Goal: Information Seeking & Learning: Learn about a topic

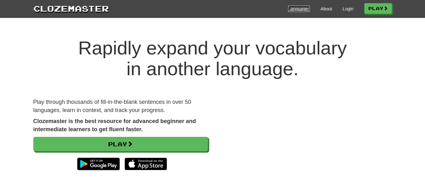
click at [298, 9] on link "Languages" at bounding box center [299, 9] width 22 height 6
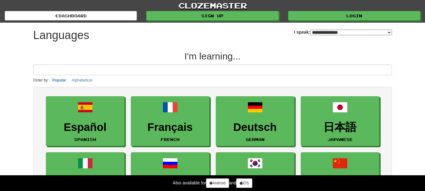
select select "*******"
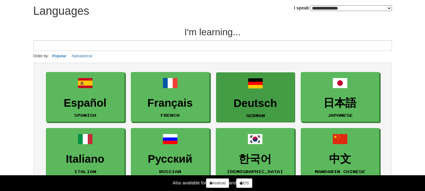
scroll to position [31, 0]
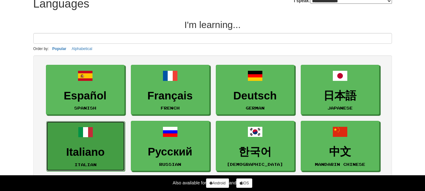
click at [87, 138] on span at bounding box center [85, 132] width 15 height 15
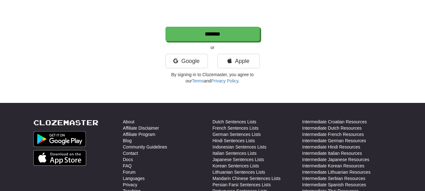
scroll to position [189, 0]
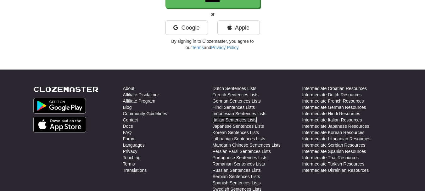
click at [245, 119] on link "Italian Sentences Lists" at bounding box center [235, 120] width 44 height 6
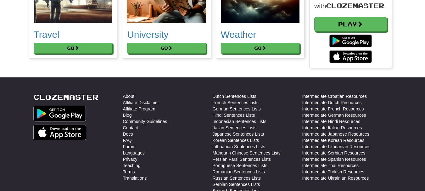
scroll to position [3651, 0]
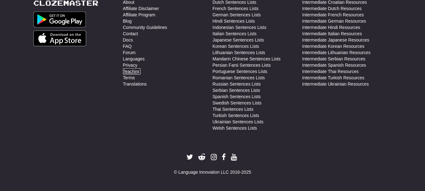
click at [135, 71] on link "Teaching" at bounding box center [132, 71] width 18 height 6
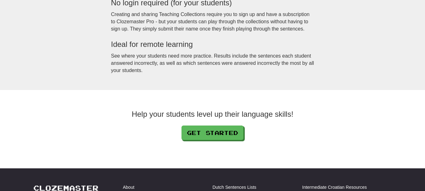
scroll to position [661, 0]
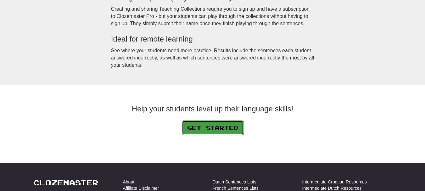
click at [222, 126] on link "Get Started" at bounding box center [213, 128] width 62 height 14
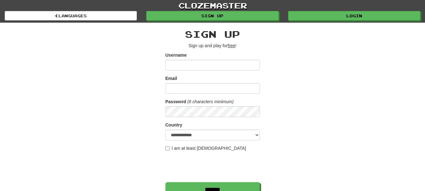
click at [224, 61] on input "Username" at bounding box center [213, 65] width 94 height 11
type input "********"
click at [210, 90] on input "Email" at bounding box center [213, 88] width 94 height 11
type input "**********"
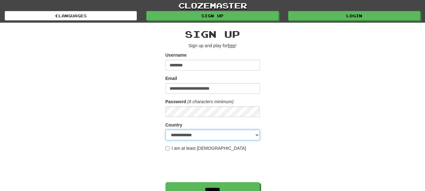
click at [200, 136] on select "**********" at bounding box center [213, 135] width 94 height 11
select select "**"
click at [166, 130] on select "**********" at bounding box center [213, 135] width 94 height 11
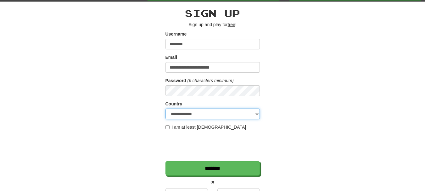
scroll to position [31, 0]
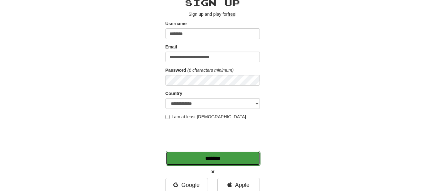
click at [222, 160] on input "*******" at bounding box center [213, 158] width 94 height 14
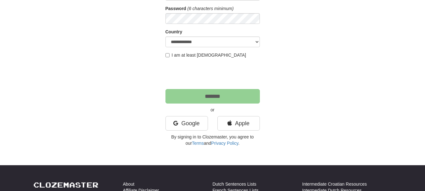
scroll to position [94, 0]
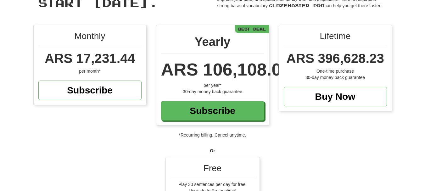
scroll to position [94, 0]
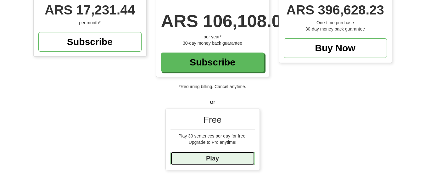
click at [222, 159] on link "Play" at bounding box center [213, 159] width 84 height 14
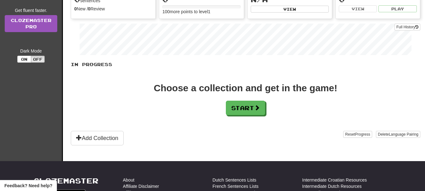
scroll to position [157, 0]
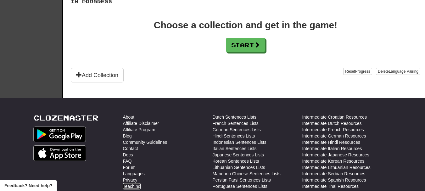
click at [135, 186] on link "Teaching" at bounding box center [132, 186] width 18 height 6
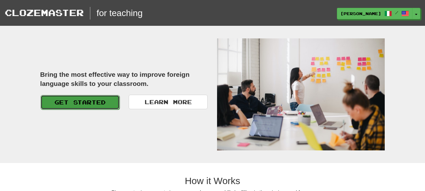
click at [89, 102] on link "Get Started" at bounding box center [80, 102] width 79 height 14
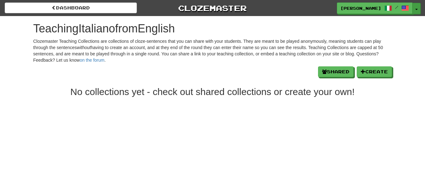
click at [417, 10] on span "button" at bounding box center [417, 9] width 3 height 1
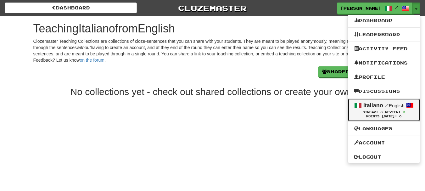
click at [405, 106] on small "/ English" at bounding box center [395, 105] width 20 height 5
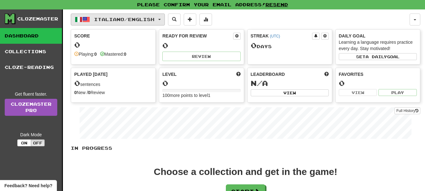
click at [162, 20] on button "Italiano / English" at bounding box center [118, 20] width 94 height 12
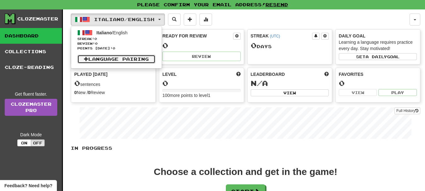
click at [124, 61] on link "Language Pairing" at bounding box center [116, 59] width 78 height 9
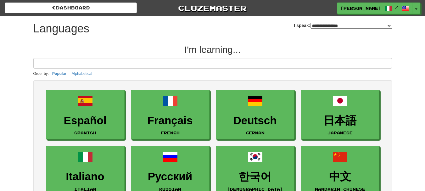
select select "*******"
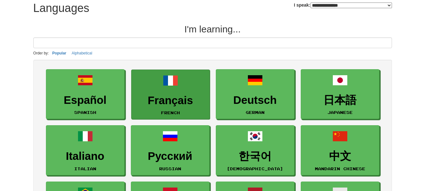
scroll to position [31, 0]
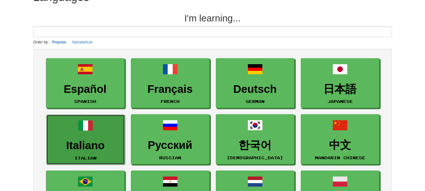
click at [87, 133] on span at bounding box center [85, 125] width 15 height 15
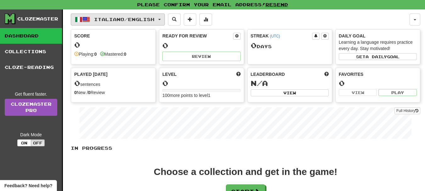
click at [165, 20] on button "Italiano / English" at bounding box center [118, 20] width 94 height 12
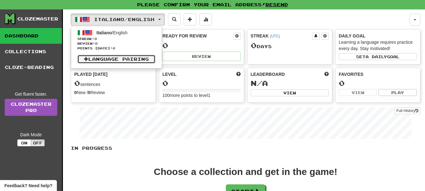
click at [89, 59] on link "Language Pairing" at bounding box center [116, 59] width 78 height 9
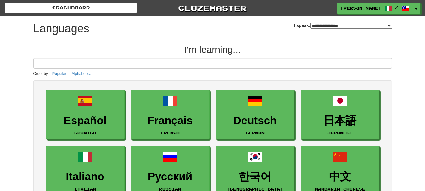
click at [369, 26] on select "**********" at bounding box center [352, 26] width 82 height 6
select select "*******"
click at [311, 23] on select "**********" at bounding box center [352, 26] width 82 height 6
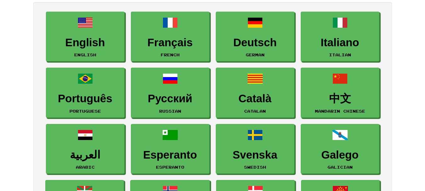
scroll to position [63, 0]
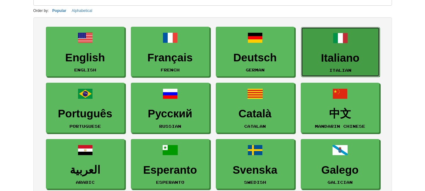
click at [338, 57] on h3 "Italiano" at bounding box center [341, 58] width 72 height 12
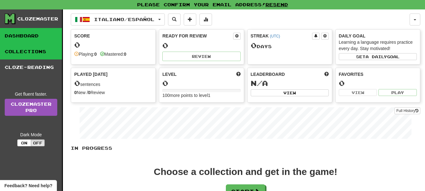
click at [26, 49] on link "Collections" at bounding box center [31, 52] width 62 height 16
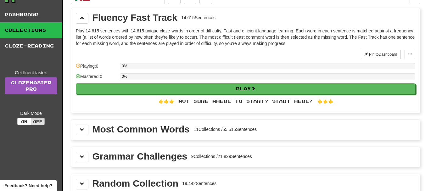
scroll to position [31, 0]
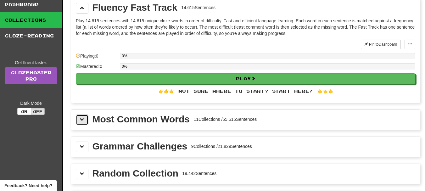
click at [80, 120] on span at bounding box center [82, 119] width 4 height 4
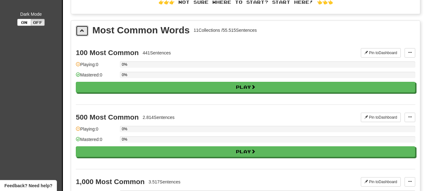
scroll to position [126, 0]
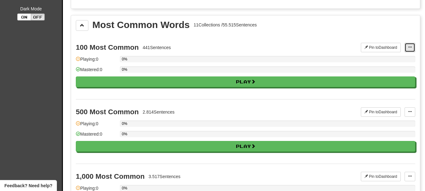
click at [413, 48] on button at bounding box center [410, 47] width 11 height 9
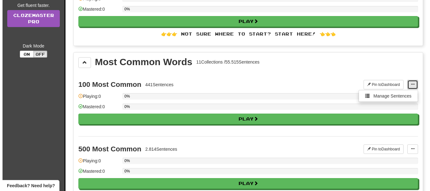
scroll to position [31, 0]
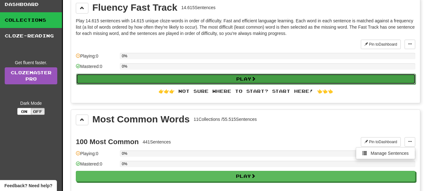
click at [236, 80] on button "Play" at bounding box center [246, 79] width 340 height 11
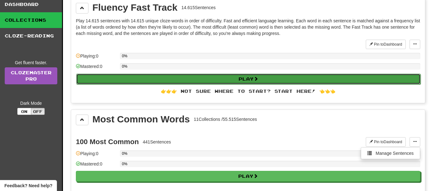
select select "**"
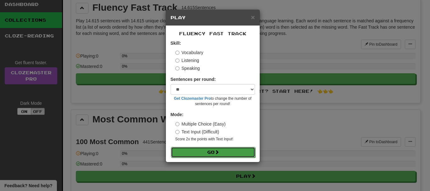
click at [215, 153] on button "Go" at bounding box center [213, 152] width 84 height 11
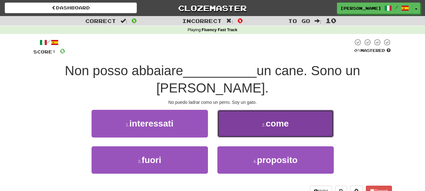
click at [298, 110] on button "2 . come" at bounding box center [276, 123] width 116 height 27
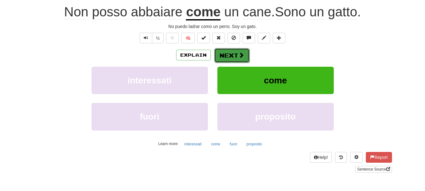
click at [236, 55] on button "Next" at bounding box center [231, 55] width 35 height 14
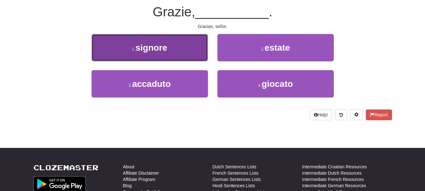
click at [161, 52] on span "signore" at bounding box center [152, 48] width 32 height 10
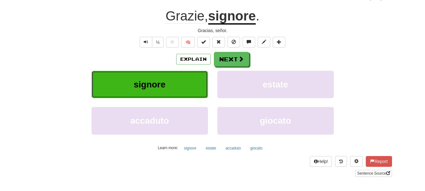
scroll to position [63, 0]
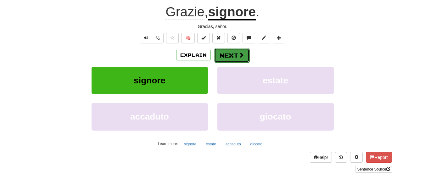
click at [235, 57] on button "Next" at bounding box center [231, 55] width 35 height 14
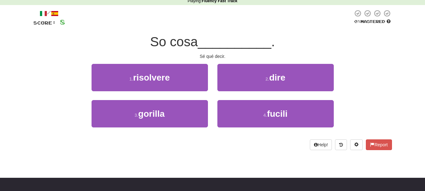
scroll to position [0, 0]
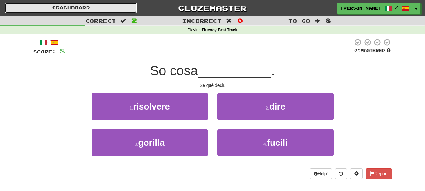
click at [97, 8] on link "Dashboard" at bounding box center [71, 8] width 132 height 11
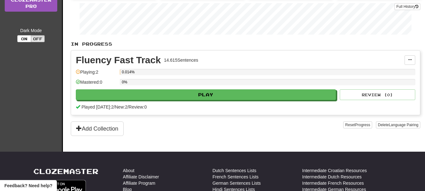
scroll to position [126, 0]
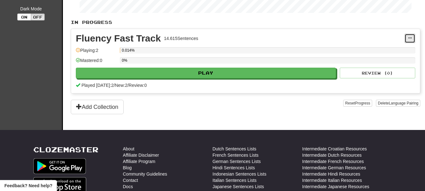
click at [413, 38] on button at bounding box center [410, 38] width 11 height 9
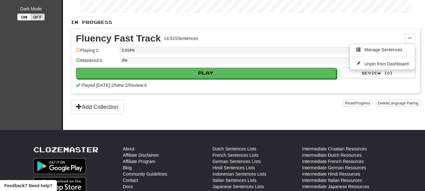
click at [272, 33] on div "Fluency Fast Track 14.615 Sentences Manage Sentences Unpin from Dashboard Playi…" at bounding box center [245, 61] width 349 height 64
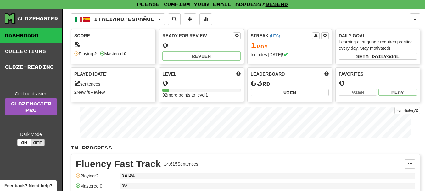
scroll to position [0, 0]
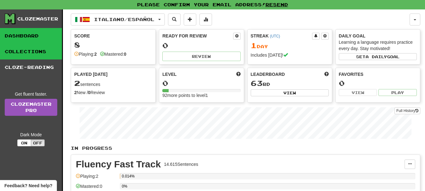
click at [34, 52] on link "Collections" at bounding box center [31, 52] width 62 height 16
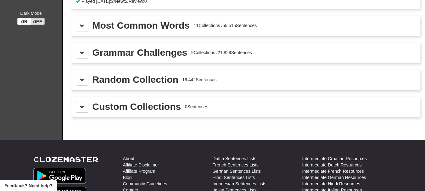
scroll to position [126, 0]
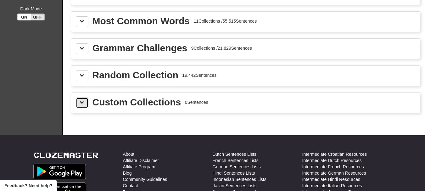
click at [82, 104] on span at bounding box center [82, 102] width 4 height 4
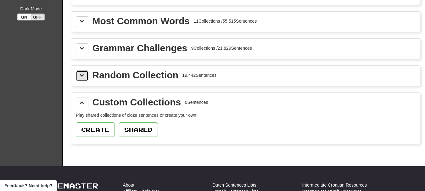
click at [87, 73] on button at bounding box center [82, 76] width 13 height 11
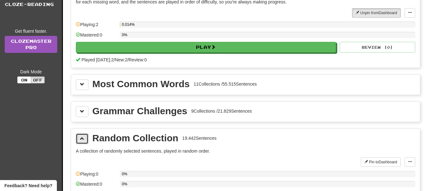
scroll to position [94, 0]
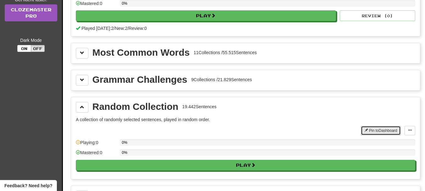
click at [377, 131] on button "Pin to Dashboard" at bounding box center [381, 130] width 40 height 9
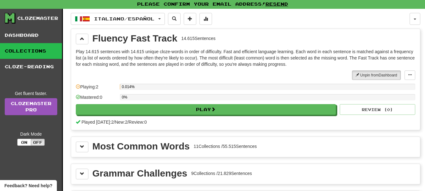
scroll to position [0, 0]
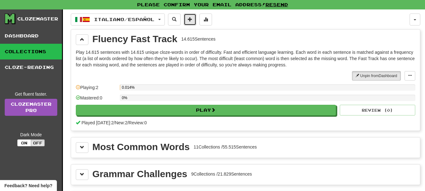
click at [196, 20] on button at bounding box center [190, 20] width 13 height 12
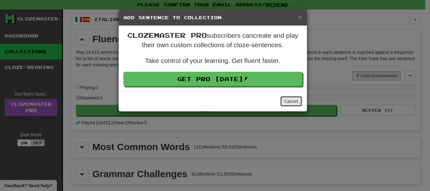
click at [294, 104] on button "Cancel" at bounding box center [291, 101] width 22 height 11
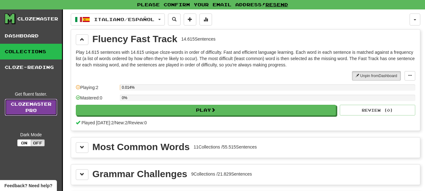
click at [39, 110] on link "Clozemaster Pro" at bounding box center [31, 107] width 53 height 17
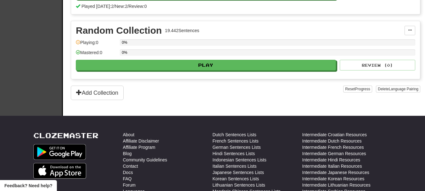
scroll to position [252, 0]
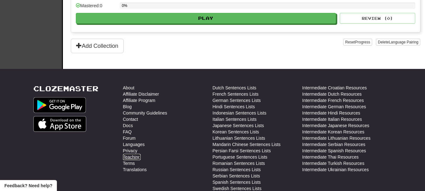
click at [134, 159] on link "Teaching" at bounding box center [132, 157] width 18 height 6
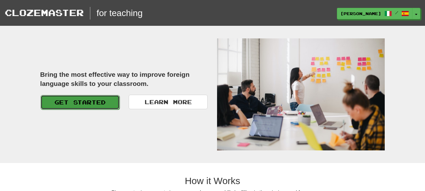
click at [85, 105] on link "Get Started" at bounding box center [80, 102] width 79 height 14
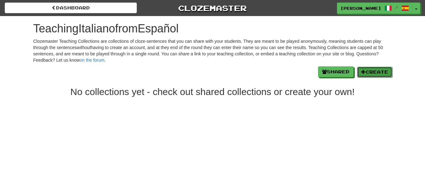
click at [370, 71] on button "Create" at bounding box center [374, 72] width 35 height 11
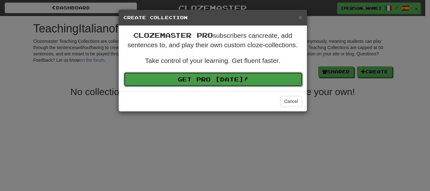
click at [240, 81] on link "Get Pro Today!" at bounding box center [213, 79] width 179 height 14
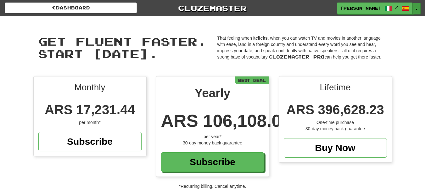
click at [416, 11] on button "Toggle Dropdown" at bounding box center [417, 8] width 8 height 11
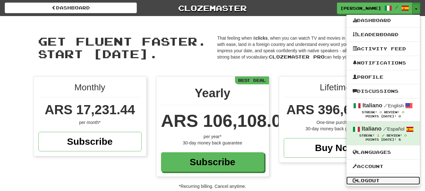
click at [379, 179] on link "Logout" at bounding box center [384, 181] width 74 height 8
